Goal: Download file/media

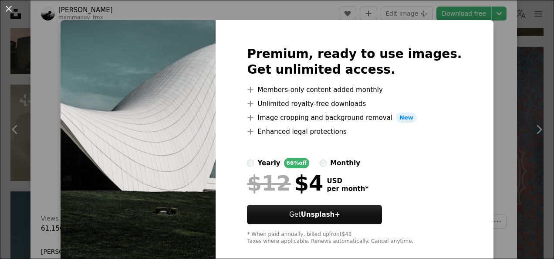
scroll to position [21, 0]
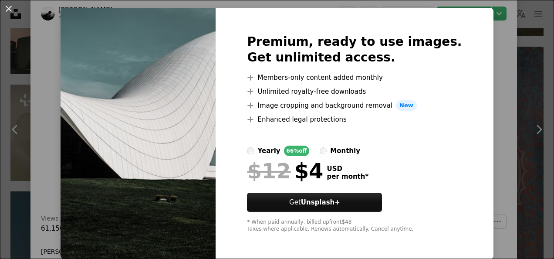
click at [178, 137] on img at bounding box center [138, 133] width 155 height 251
click at [461, 34] on div "Premium, ready to use images. Get unlimited access. A plus sign Members-only co…" at bounding box center [355, 133] width 278 height 251
click at [481, 27] on div "An X shape Premium, ready to use images. Get unlimited access. A plus sign Memb…" at bounding box center [277, 129] width 554 height 259
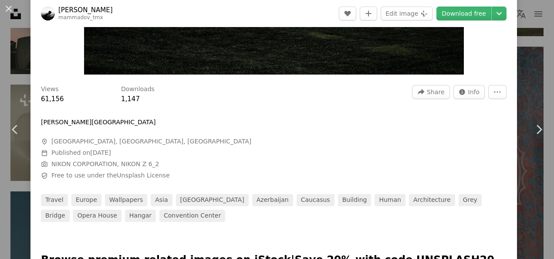
scroll to position [218, 0]
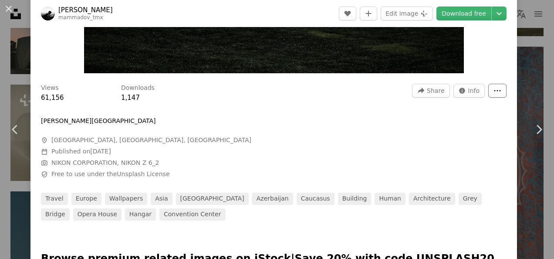
click at [496, 84] on button "More Actions" at bounding box center [498, 91] width 18 height 14
click at [495, 85] on button "More Actions" at bounding box center [498, 91] width 18 height 14
